Goal: Use online tool/utility

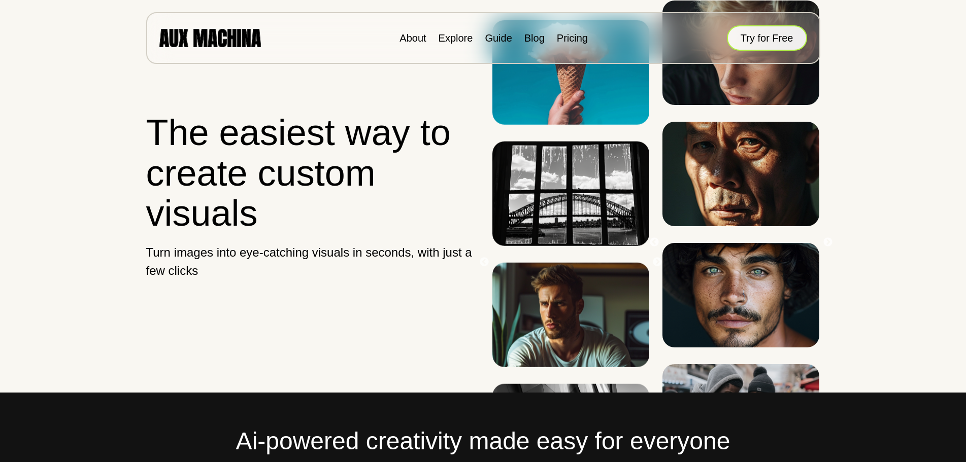
click at [738, 38] on button "Try for Free" at bounding box center [767, 37] width 80 height 25
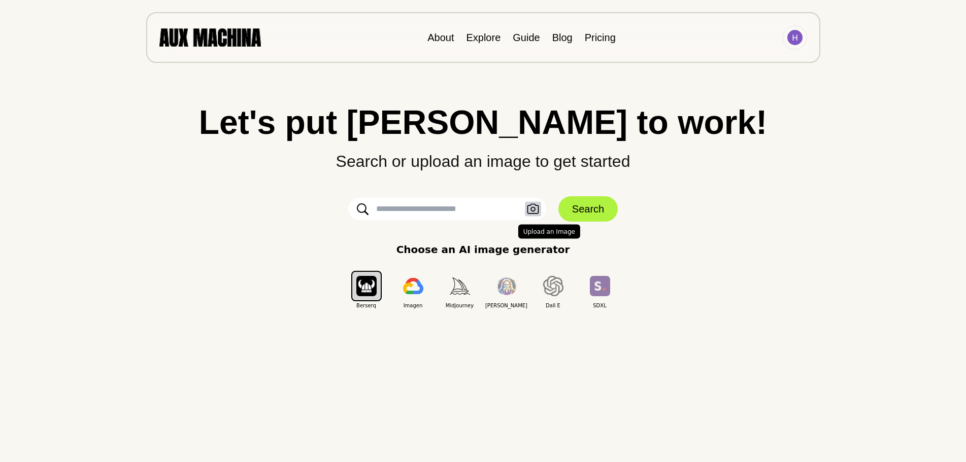
click at [531, 216] on button "Upload an Image" at bounding box center [533, 209] width 16 height 15
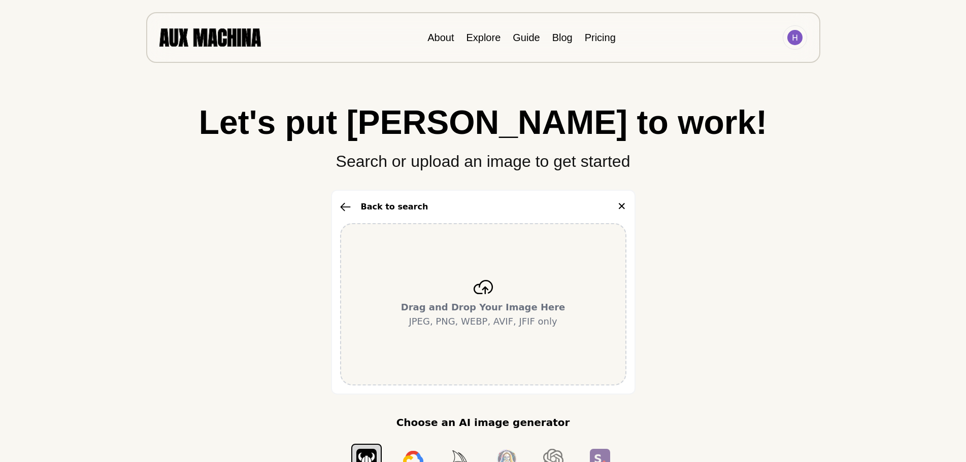
click at [485, 296] on div "Drag and Drop Your Image Here JPEG, PNG, WEBP, AVIF, JFIF only" at bounding box center [483, 304] width 286 height 162
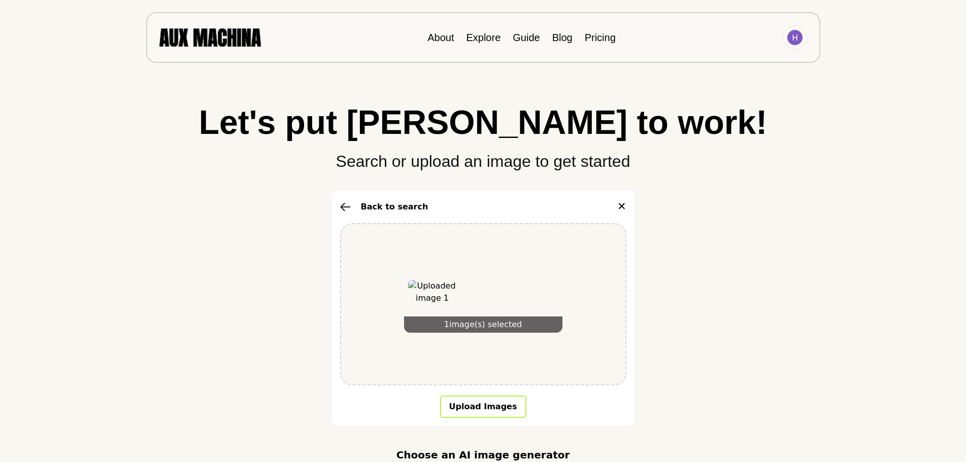
click at [458, 405] on button "Upload Images" at bounding box center [483, 407] width 86 height 22
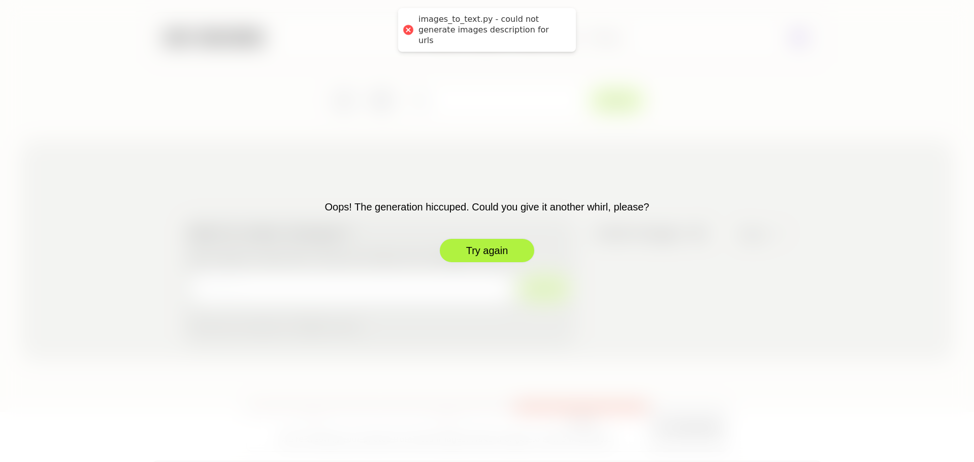
click at [490, 249] on button "Try again" at bounding box center [487, 250] width 96 height 25
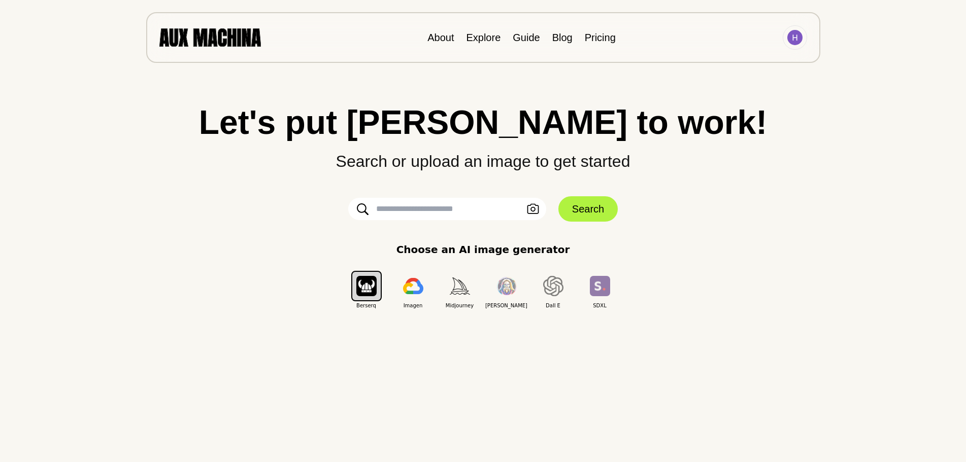
click at [398, 205] on input "text" at bounding box center [447, 209] width 198 height 22
click at [410, 203] on input "text" at bounding box center [447, 209] width 198 height 22
type input "**********"
click button "Search" at bounding box center [587, 208] width 59 height 25
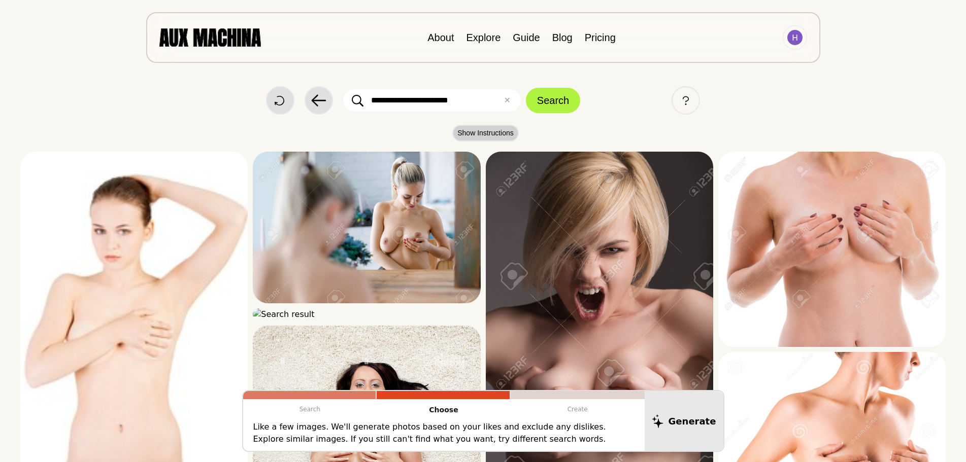
click at [480, 135] on button "Show Instructions" at bounding box center [485, 133] width 66 height 17
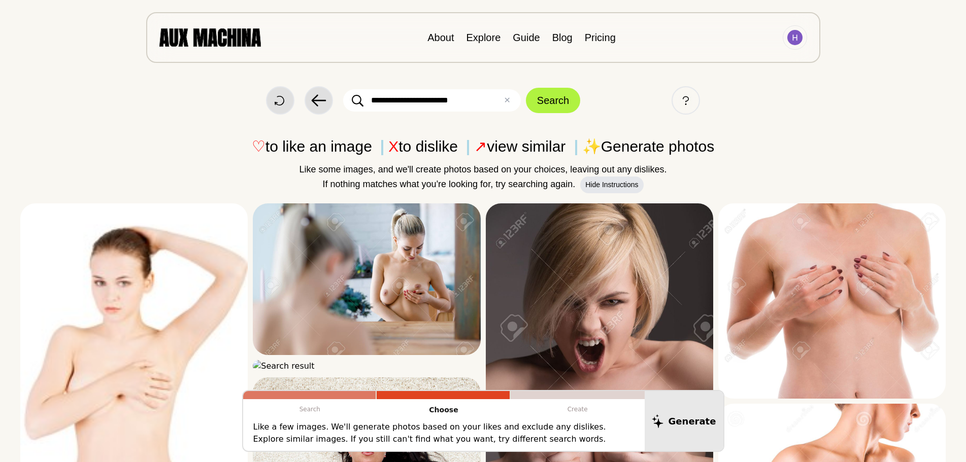
click at [611, 147] on p "♡ to like an image X to dislike ↗ view similar ✨ Generate photos" at bounding box center [482, 146] width 925 height 23
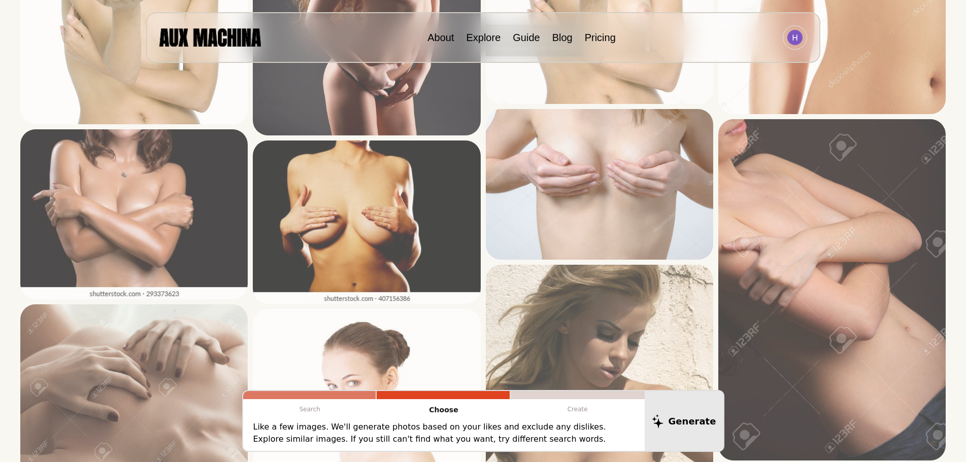
scroll to position [1218, 0]
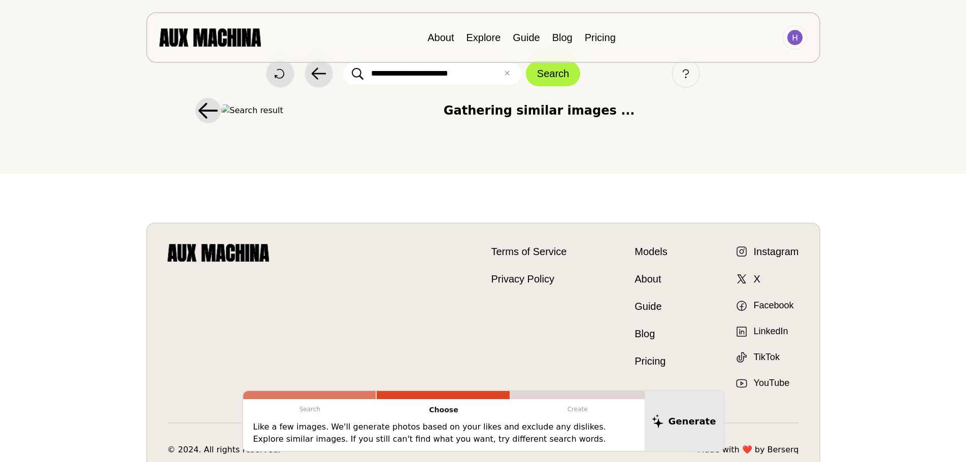
scroll to position [16, 0]
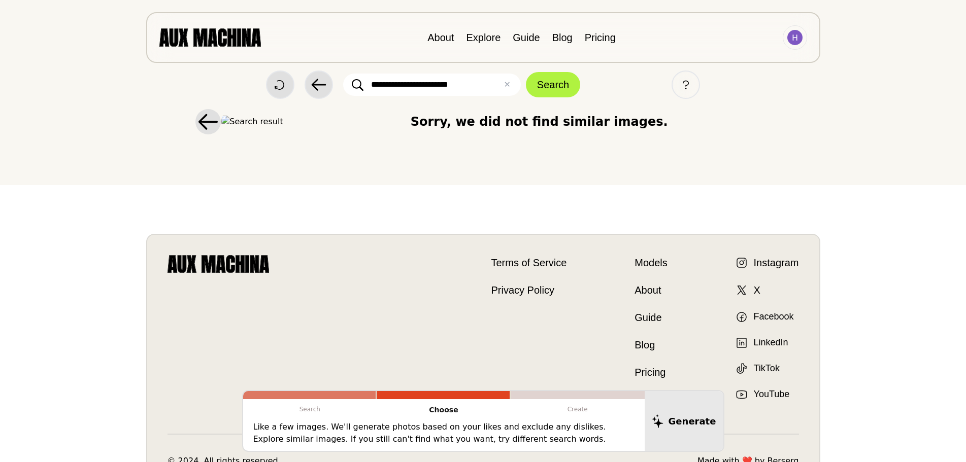
click at [399, 396] on div at bounding box center [443, 395] width 133 height 8
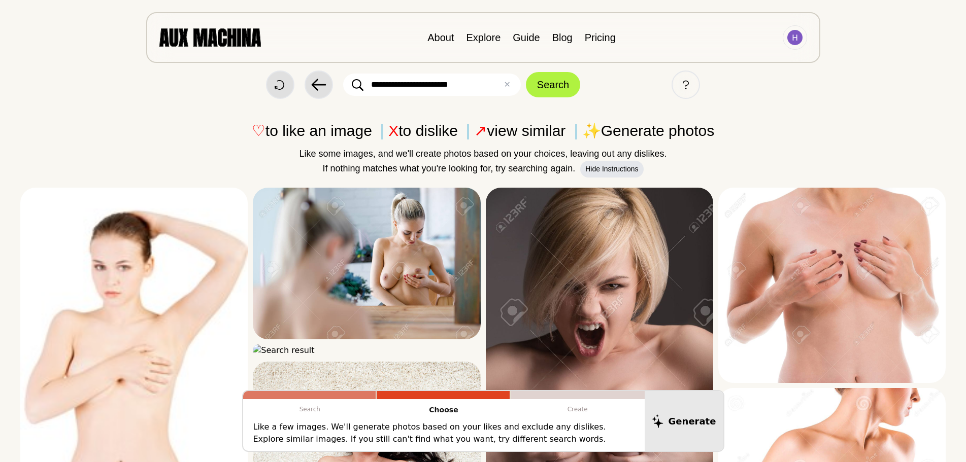
click at [547, 395] on div at bounding box center [578, 395] width 134 height 8
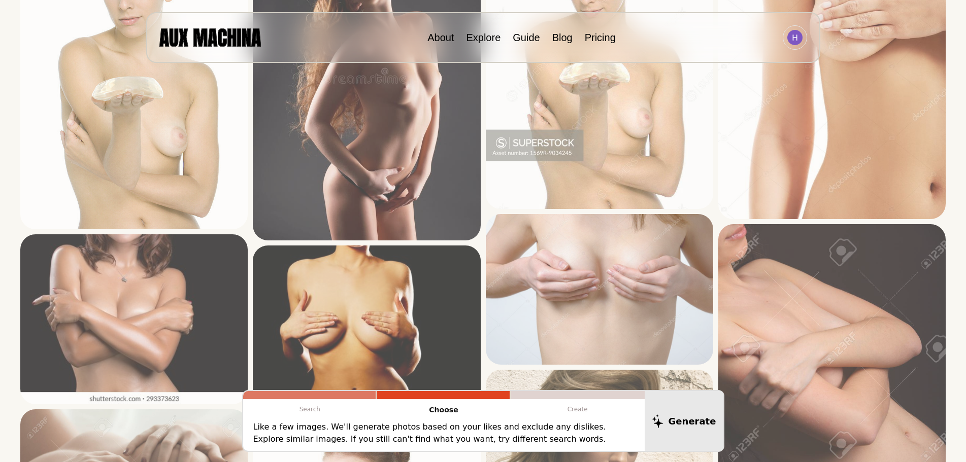
scroll to position [1031, 0]
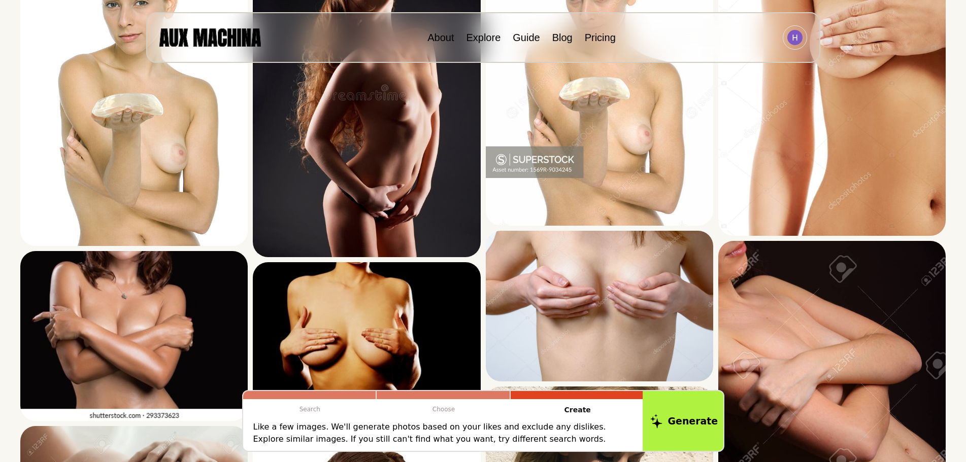
click at [680, 409] on button "Generate" at bounding box center [684, 421] width 83 height 63
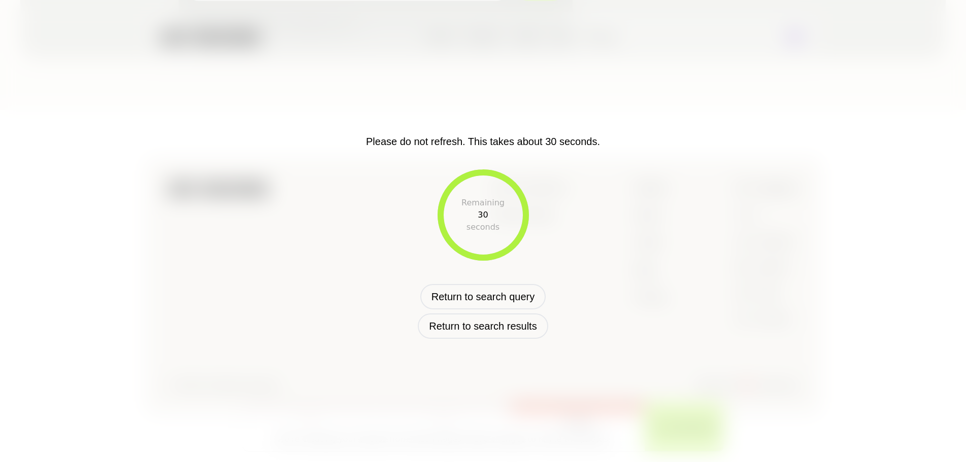
scroll to position [302, 0]
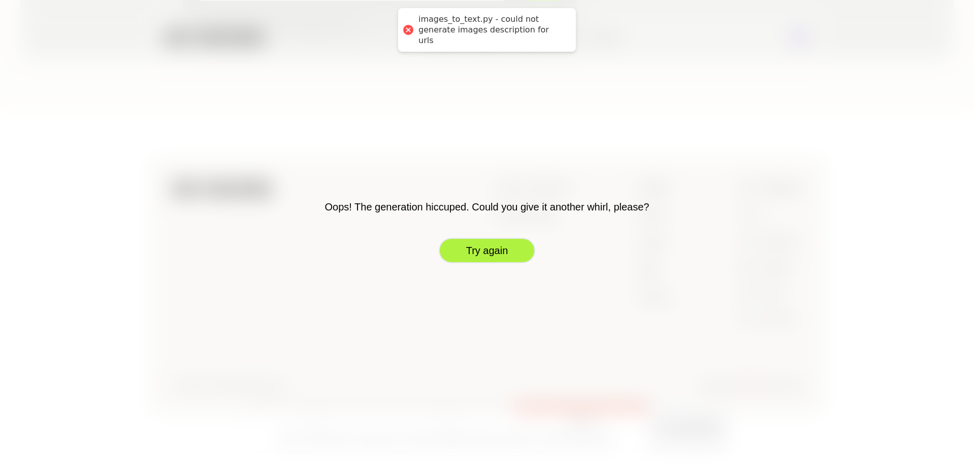
click at [490, 252] on button "Try again" at bounding box center [487, 250] width 96 height 25
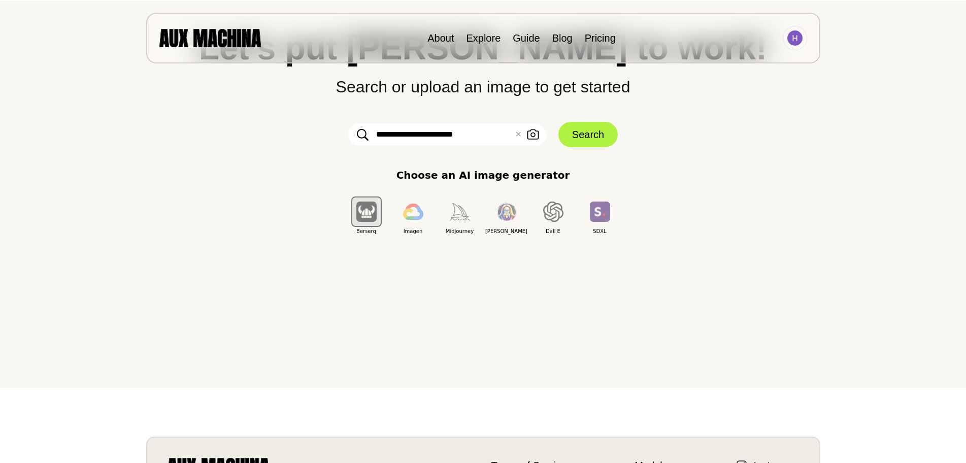
scroll to position [0, 0]
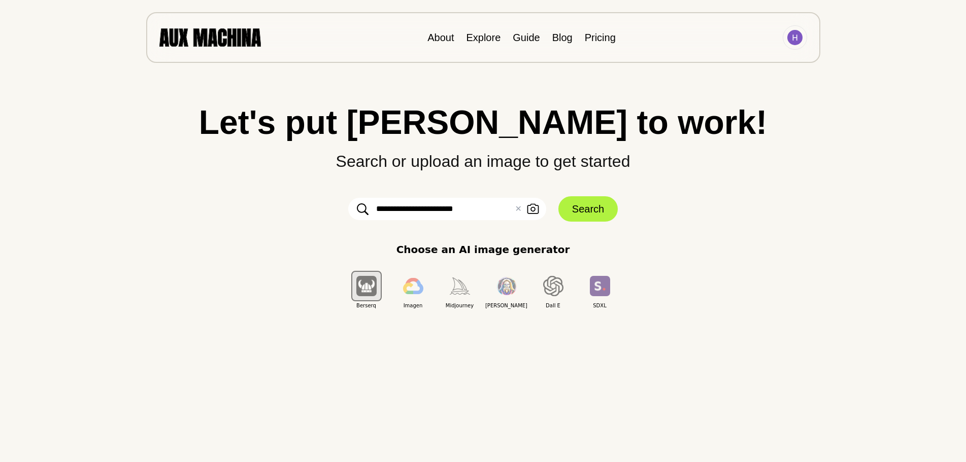
drag, startPoint x: 302, startPoint y: 24, endPoint x: 306, endPoint y: 28, distance: 5.7
drag, startPoint x: 292, startPoint y: 44, endPoint x: 285, endPoint y: 45, distance: 6.7
drag, startPoint x: 265, startPoint y: 51, endPoint x: 259, endPoint y: 56, distance: 8.0
drag, startPoint x: 238, startPoint y: 52, endPoint x: 226, endPoint y: 51, distance: 12.2
